Goal: Check status: Check status

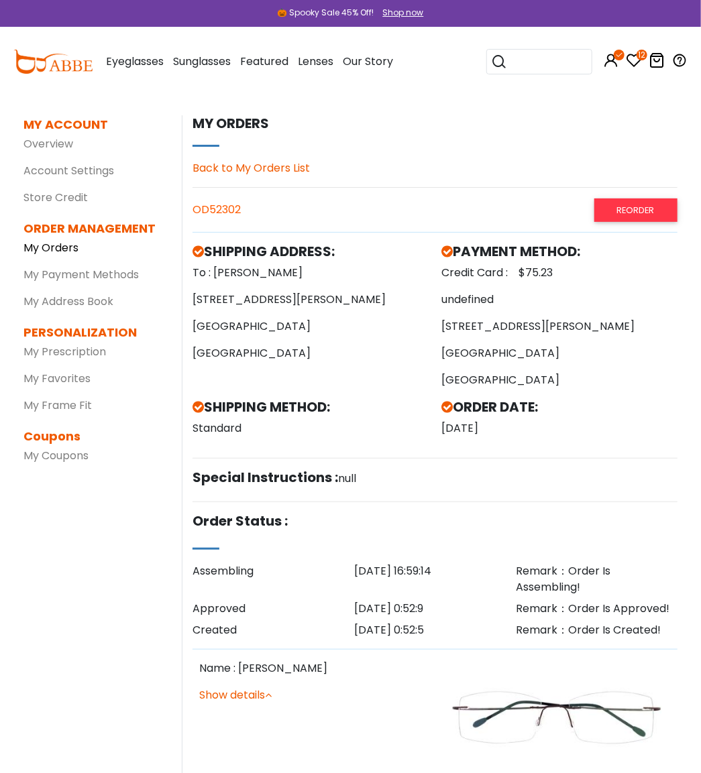
click at [54, 247] on link "My Orders" at bounding box center [50, 247] width 55 height 15
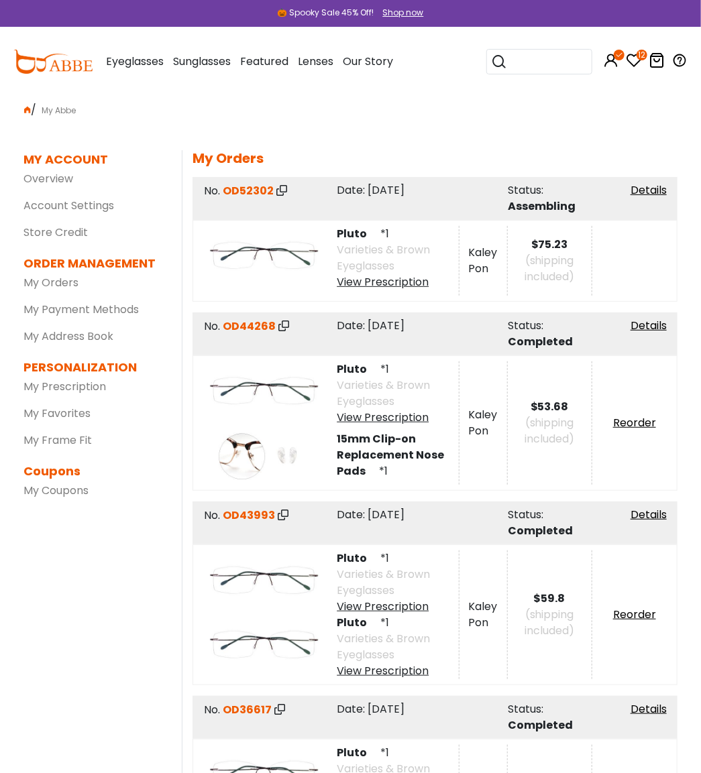
click at [450, 133] on div "/ My Abbe My Orders MY ACCOUNT Overview Account Settings Store Credit ORDER MAN…" at bounding box center [350, 760] width 674 height 1326
click at [396, 128] on div "/ My Abbe My Orders MY ACCOUNT Overview Account Settings Store Credit ORDER MAN…" at bounding box center [350, 760] width 674 height 1326
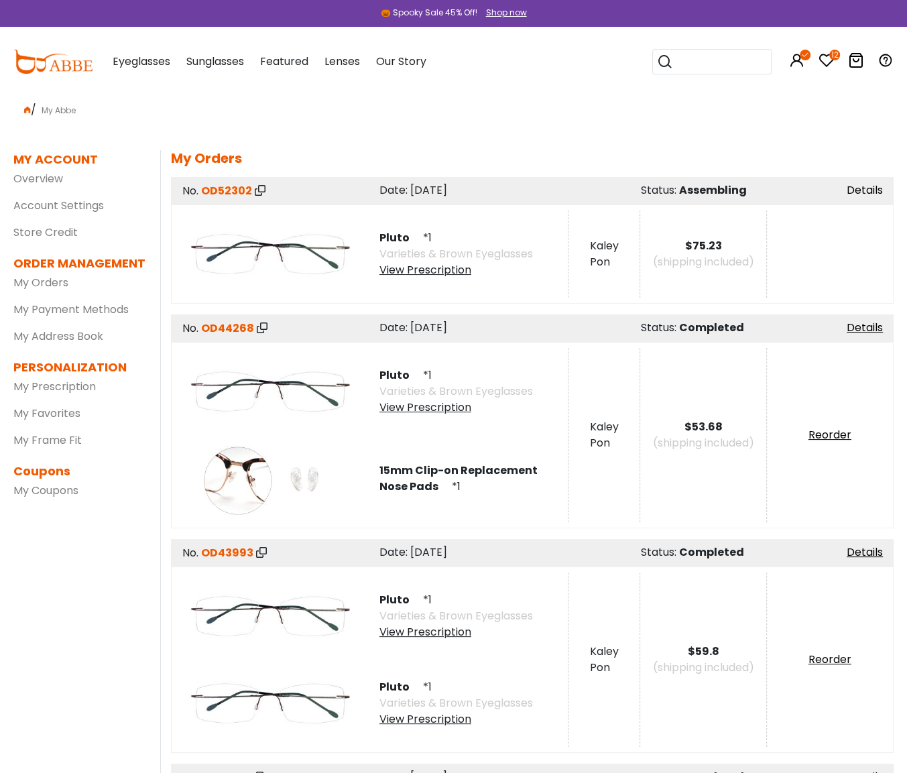
click at [700, 191] on link "Details" at bounding box center [865, 189] width 36 height 15
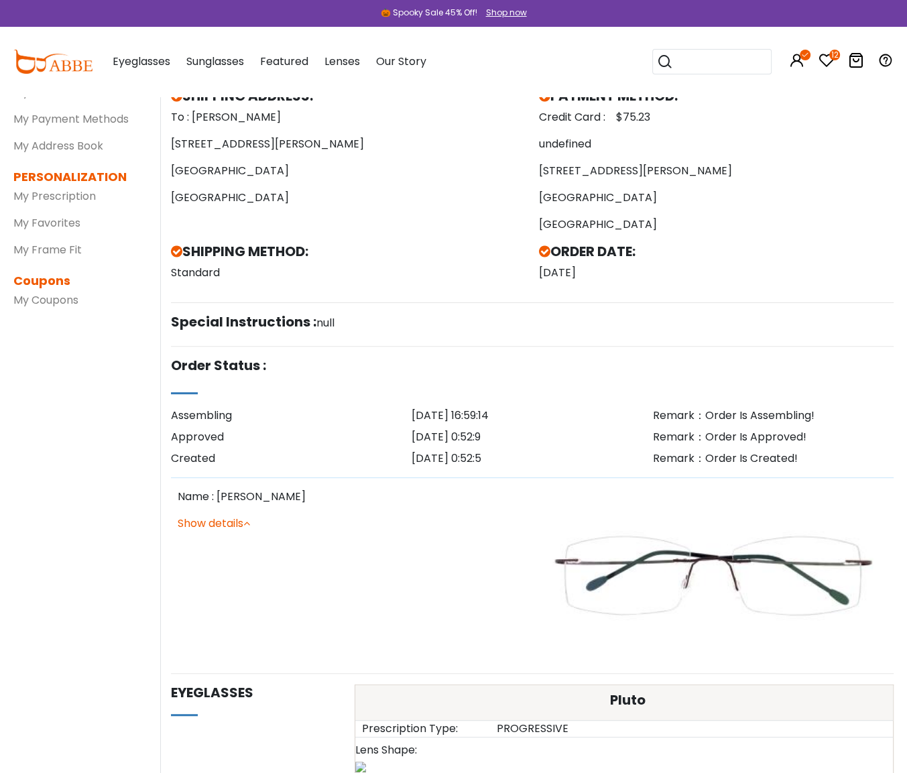
scroll to position [201, 0]
